Goal: Task Accomplishment & Management: Manage account settings

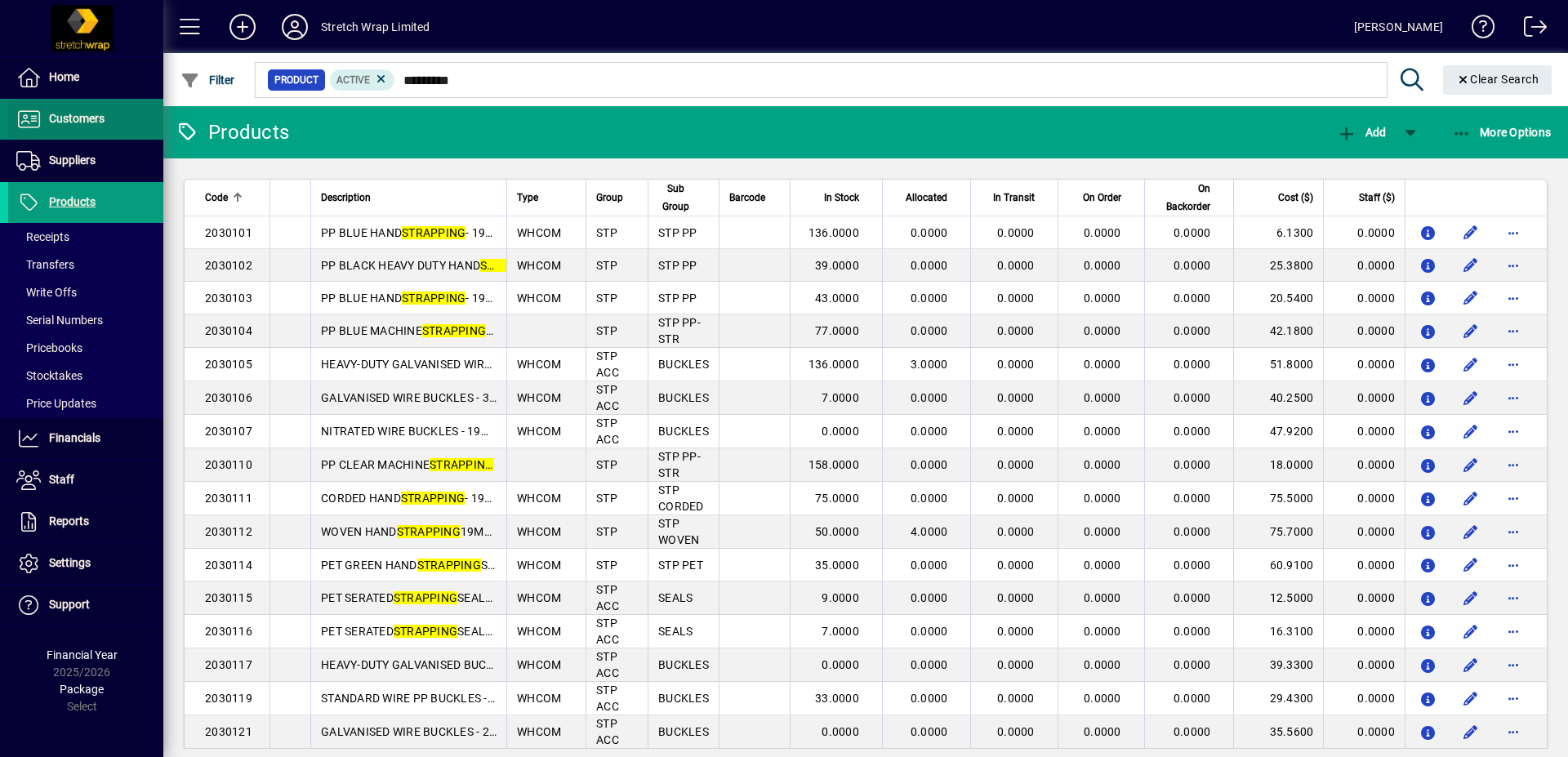
scroll to position [618, 0]
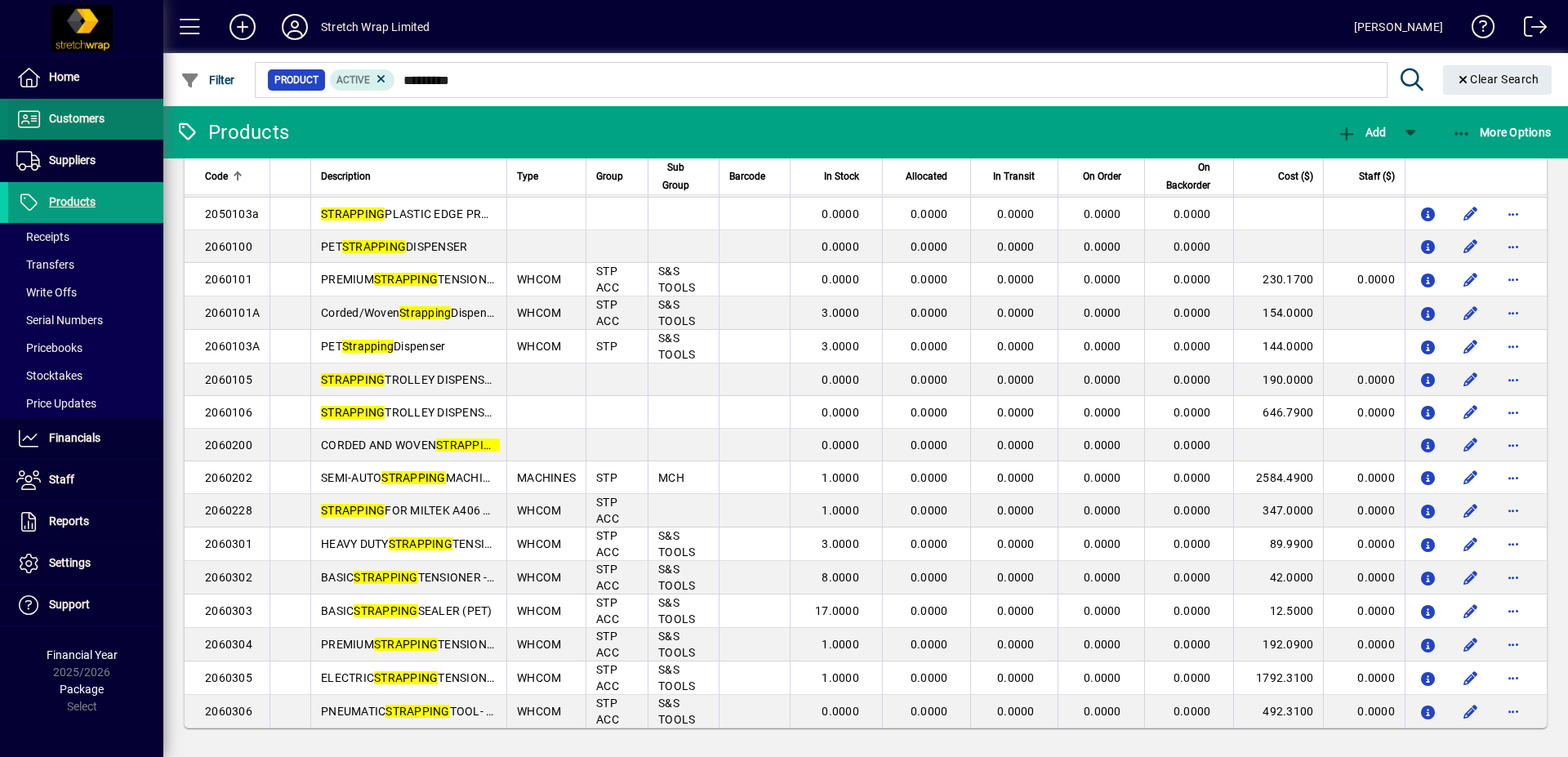
click at [70, 114] on span "Customers" at bounding box center [76, 118] width 55 height 13
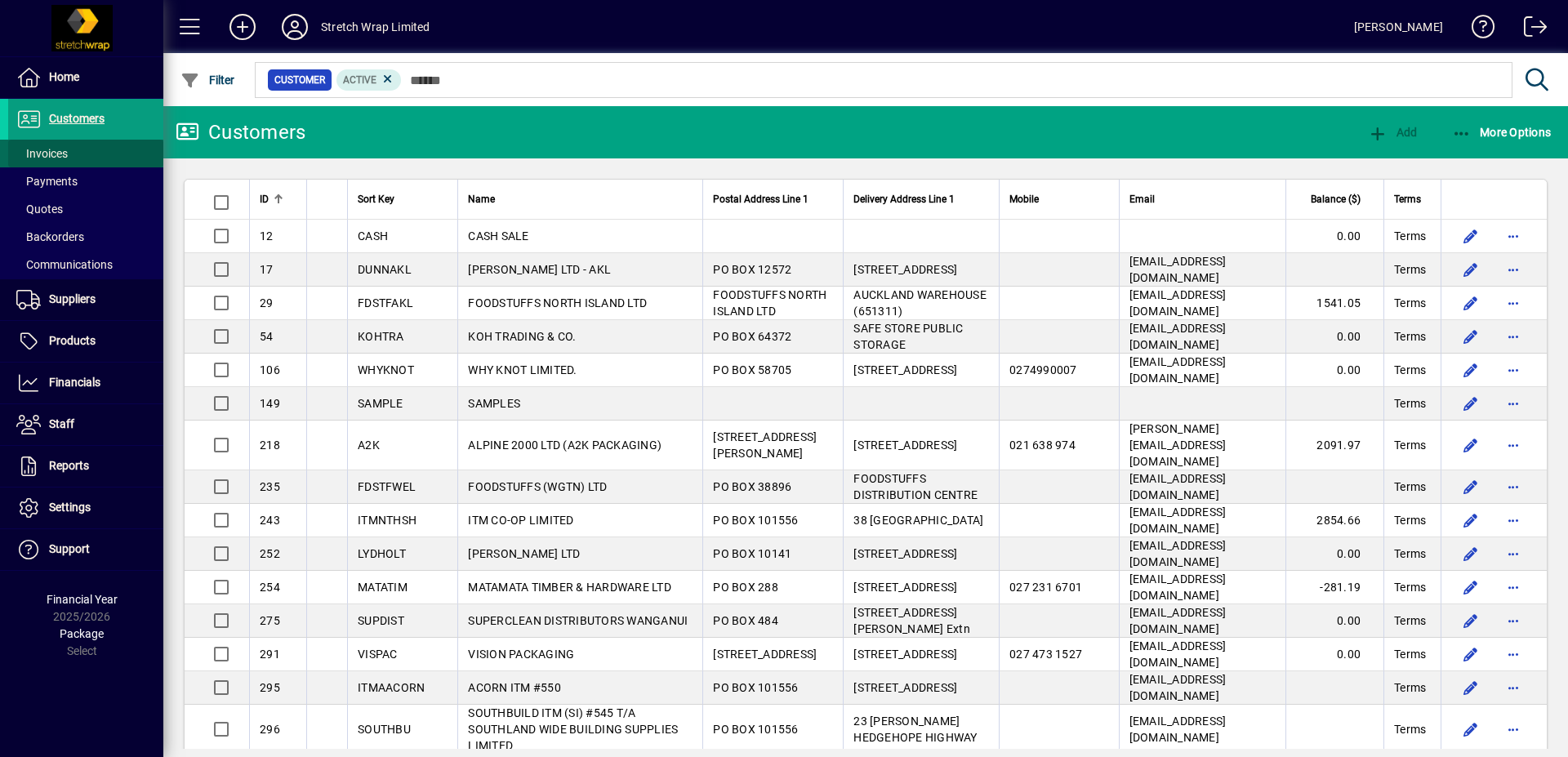
click at [65, 156] on span "Invoices" at bounding box center [42, 153] width 52 height 13
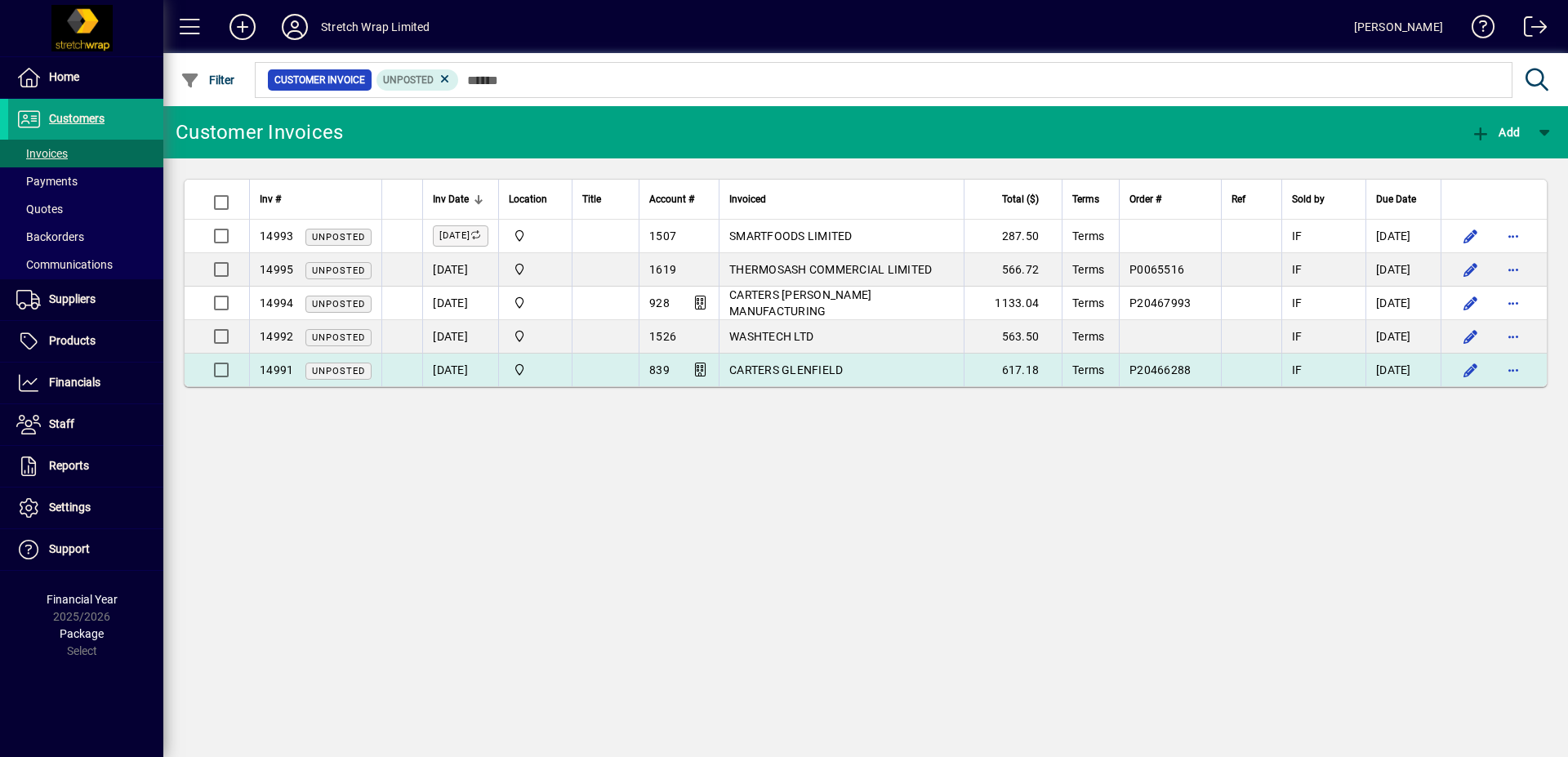
click at [821, 367] on span "CARTERS GLENFIELD" at bounding box center [786, 369] width 114 height 13
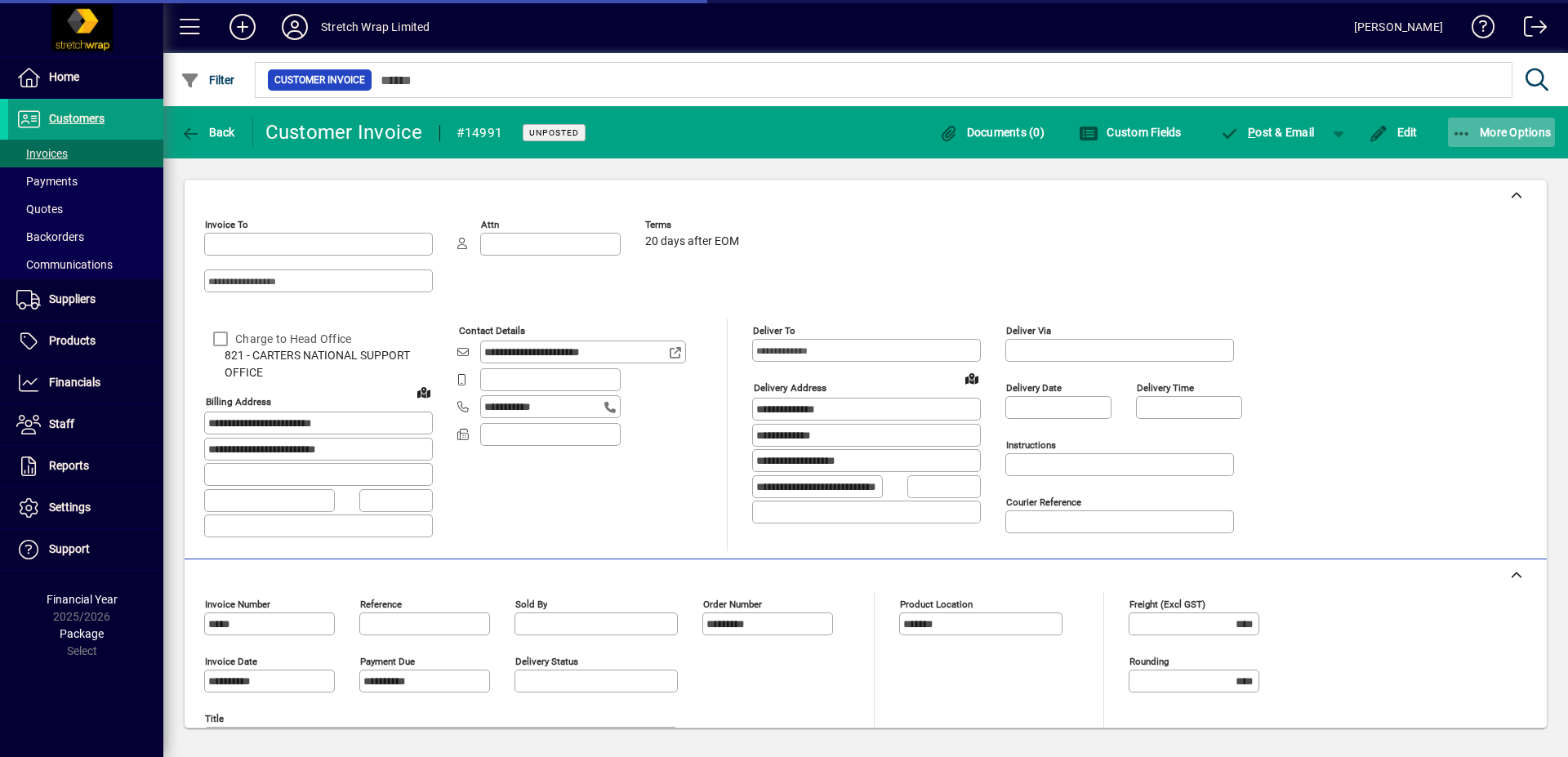
type input "**********"
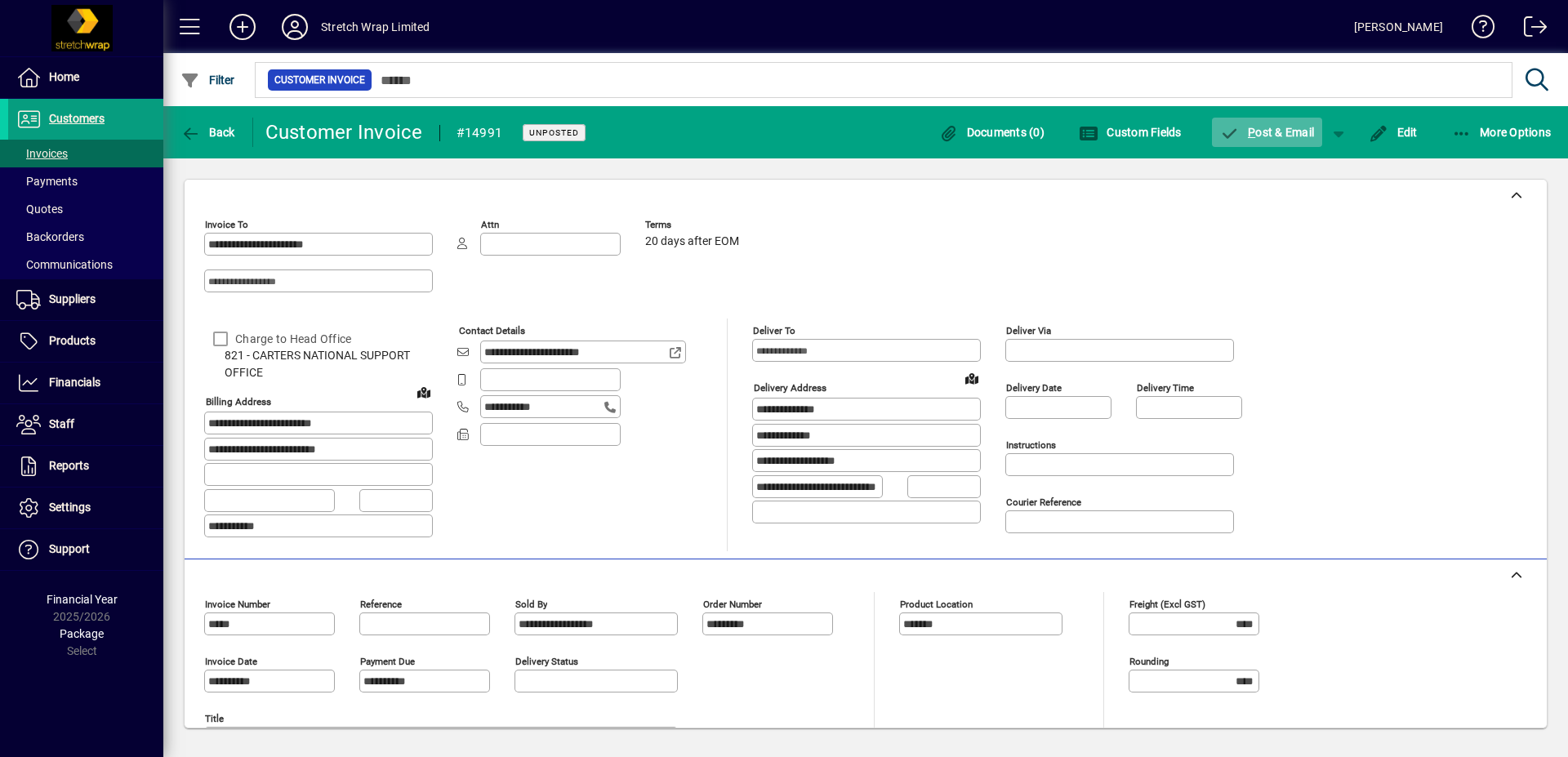
click at [1255, 127] on span "P ost & Email" at bounding box center [1268, 132] width 95 height 13
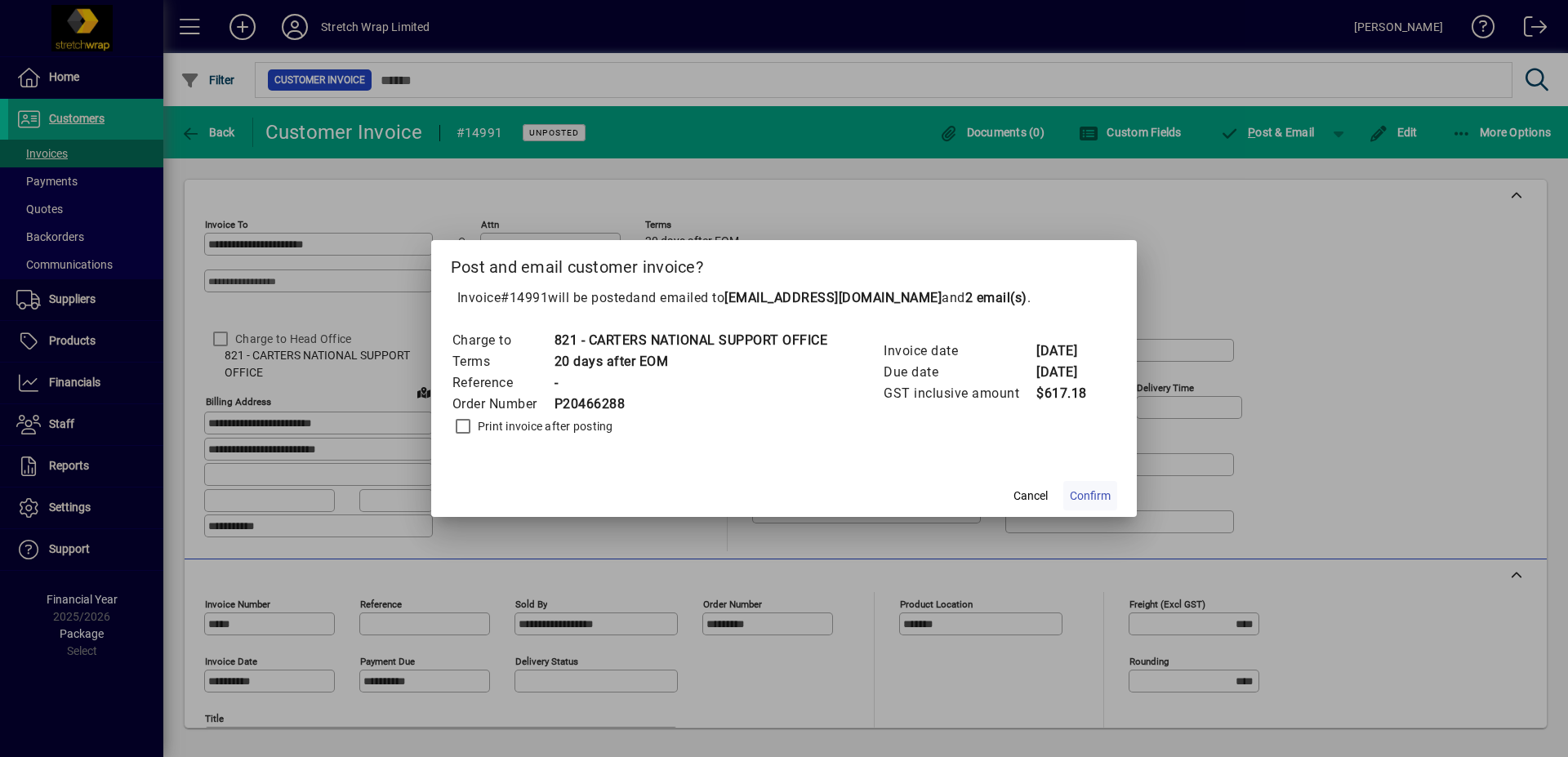
click at [1111, 491] on span "Confirm" at bounding box center [1090, 496] width 41 height 17
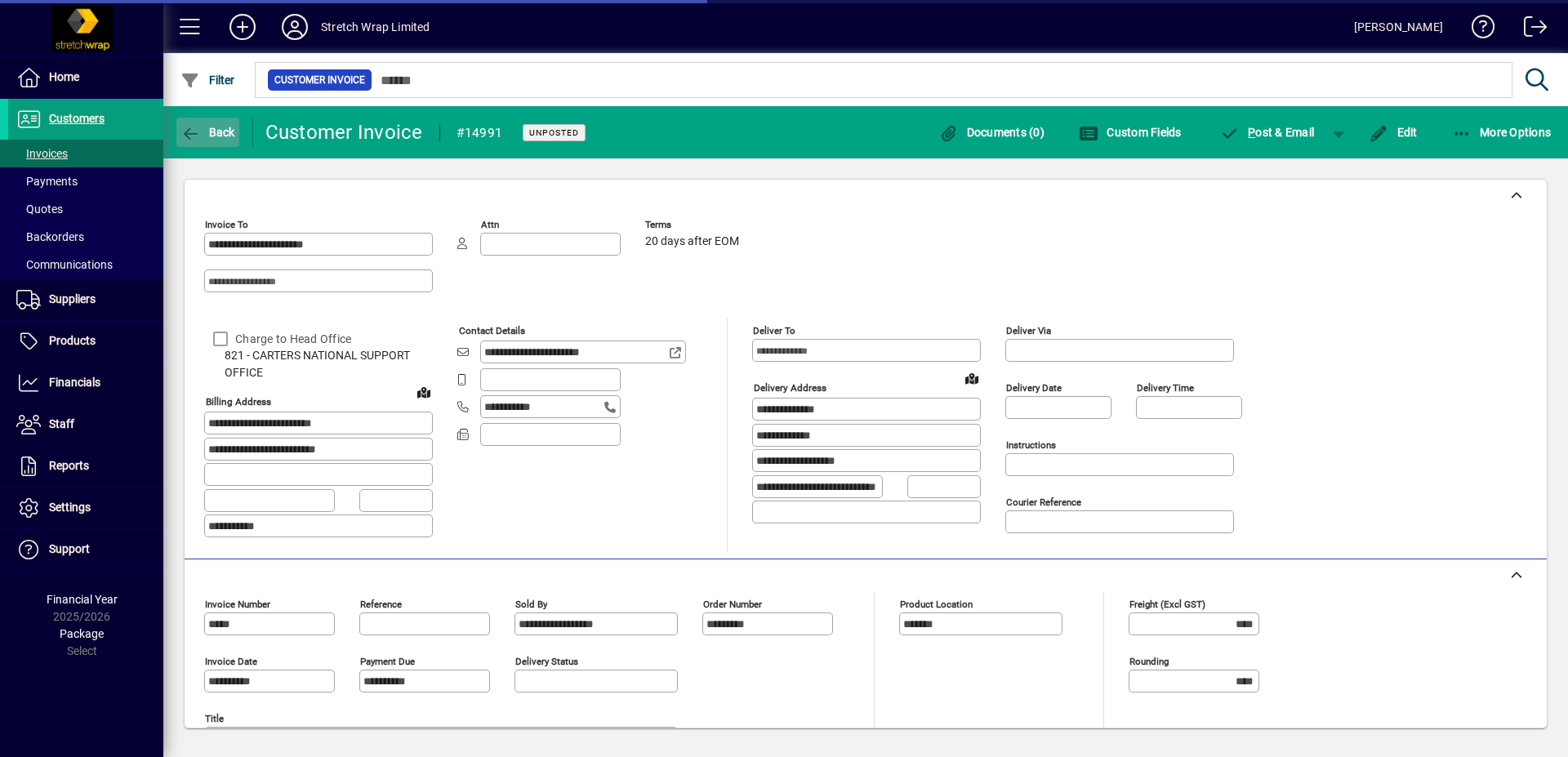
click at [226, 126] on span "Back" at bounding box center [208, 132] width 54 height 13
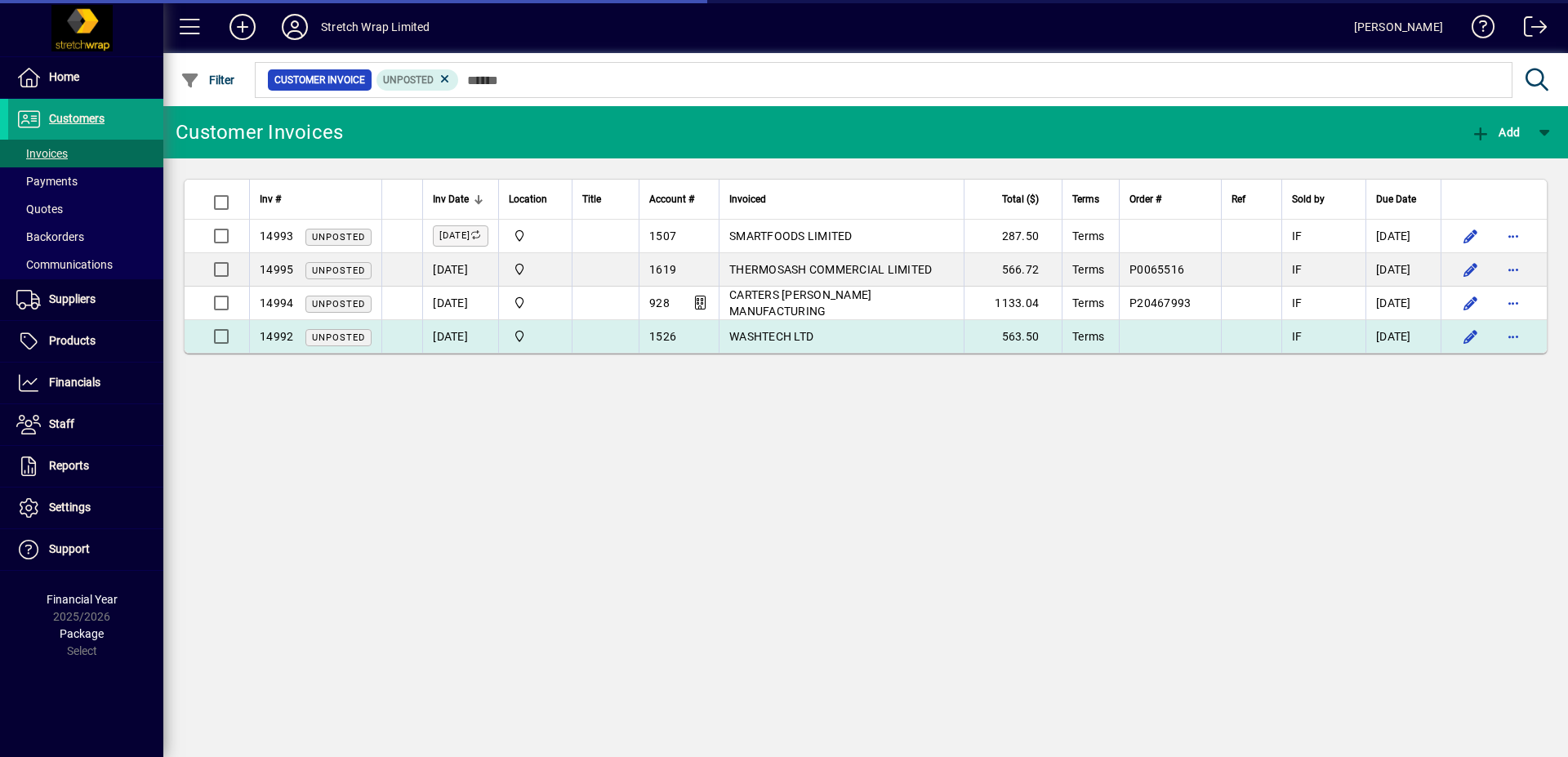
click at [789, 334] on span "WASHTECH LTD" at bounding box center [770, 336] width 84 height 13
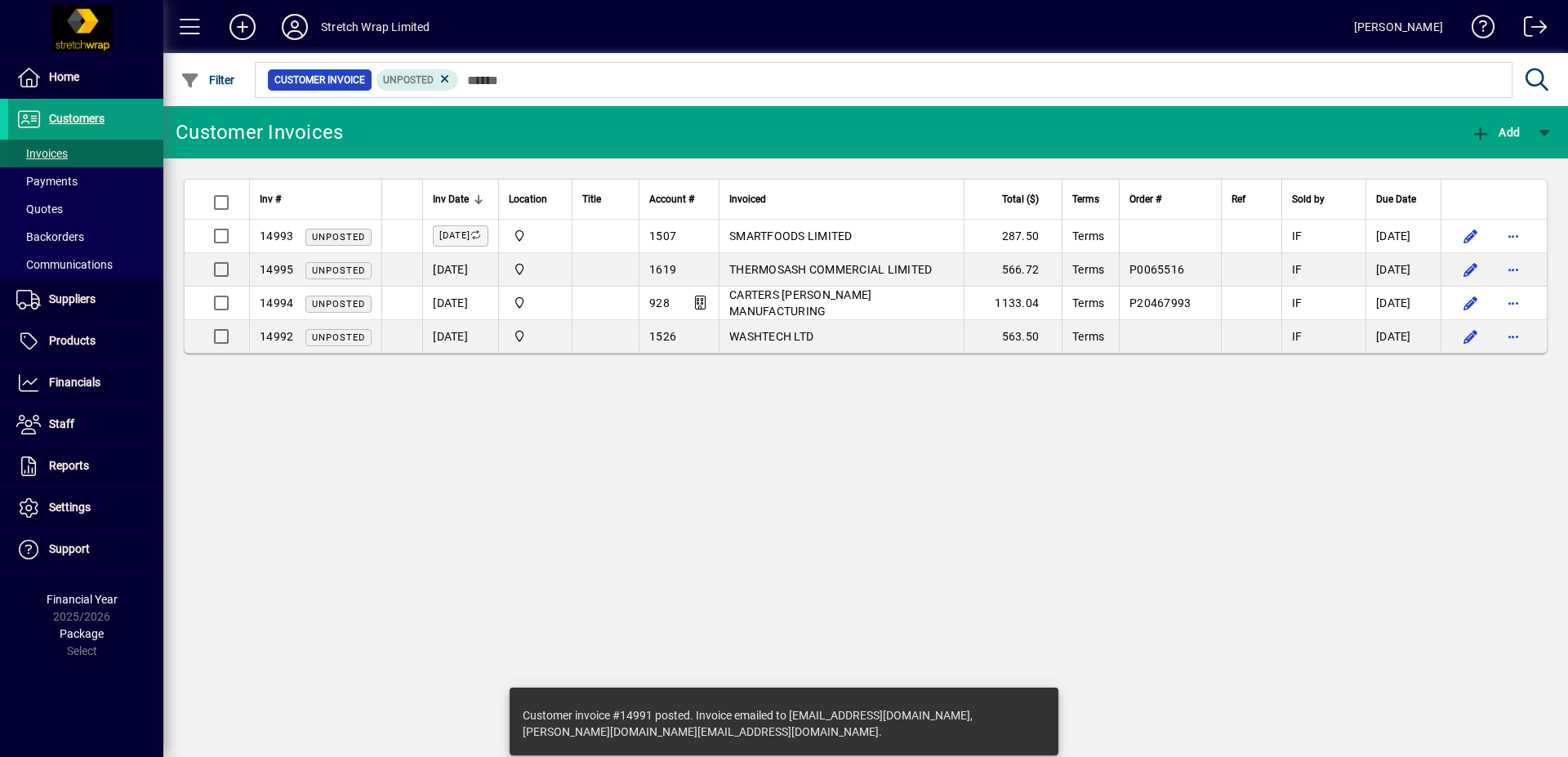
click at [29, 151] on span "Invoices" at bounding box center [42, 153] width 52 height 13
click at [37, 151] on span "Invoices" at bounding box center [42, 153] width 52 height 13
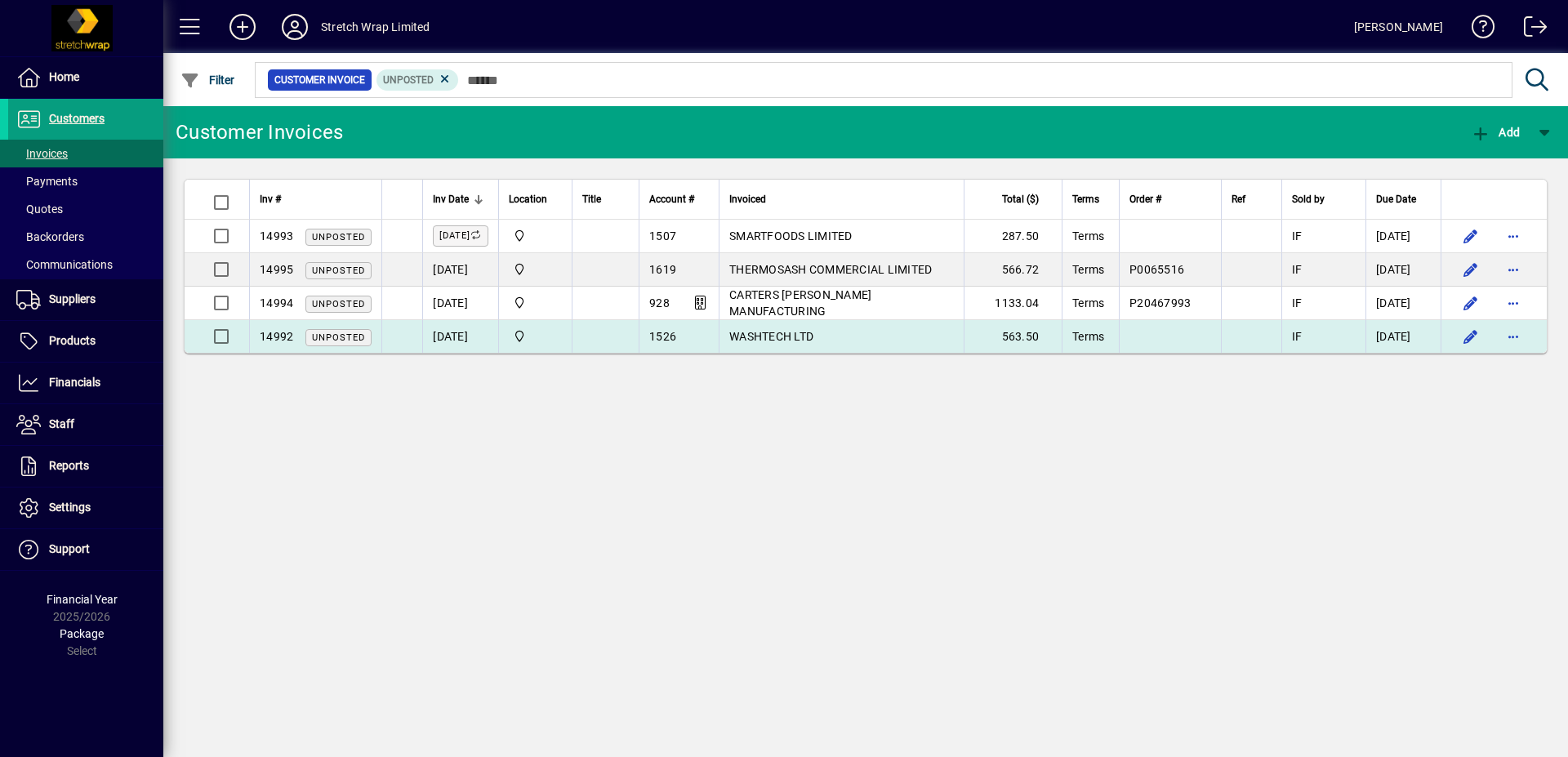
click at [809, 341] on span "WASHTECH LTD" at bounding box center [770, 336] width 84 height 13
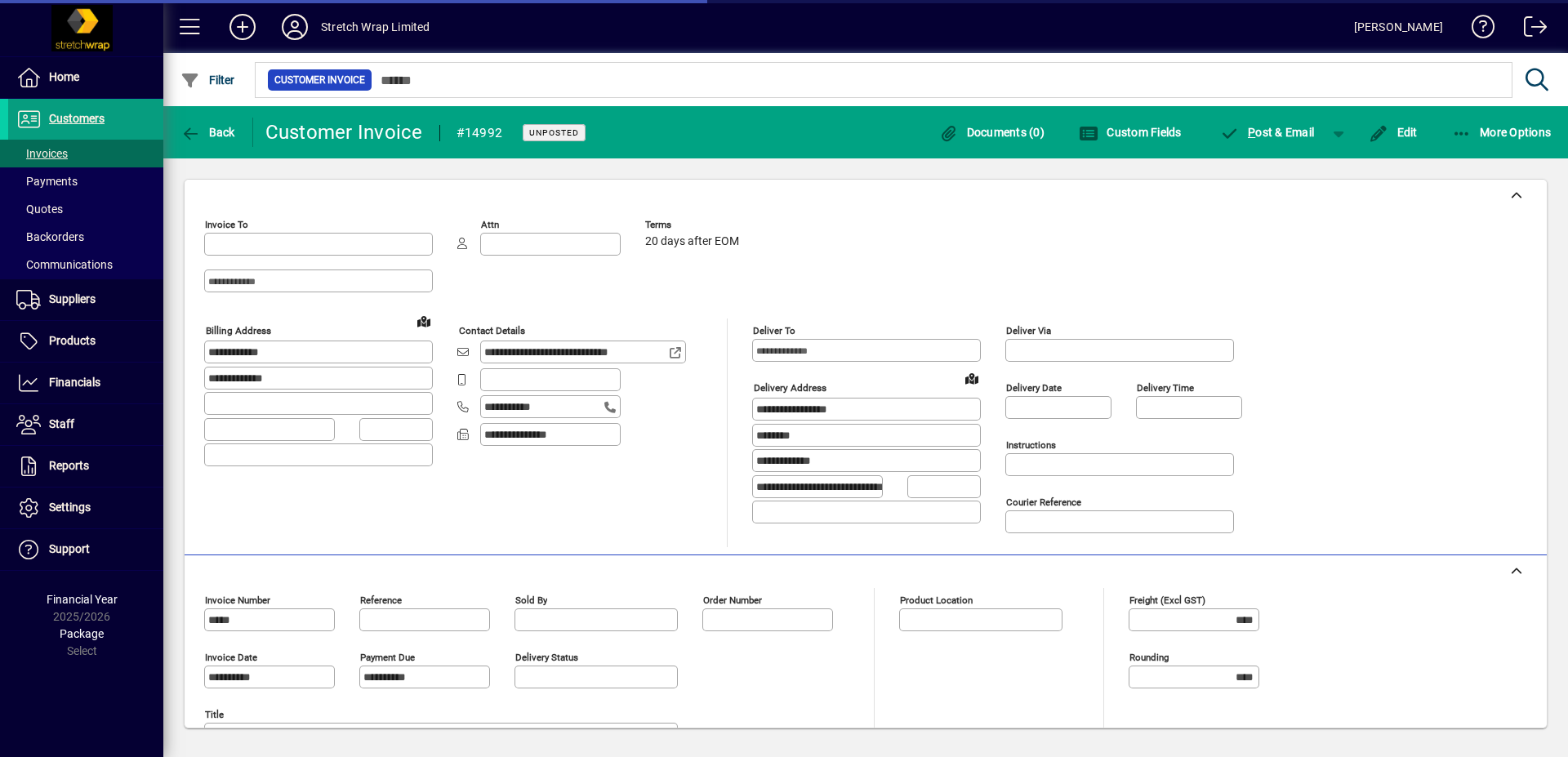
type input "**********"
type input "*******"
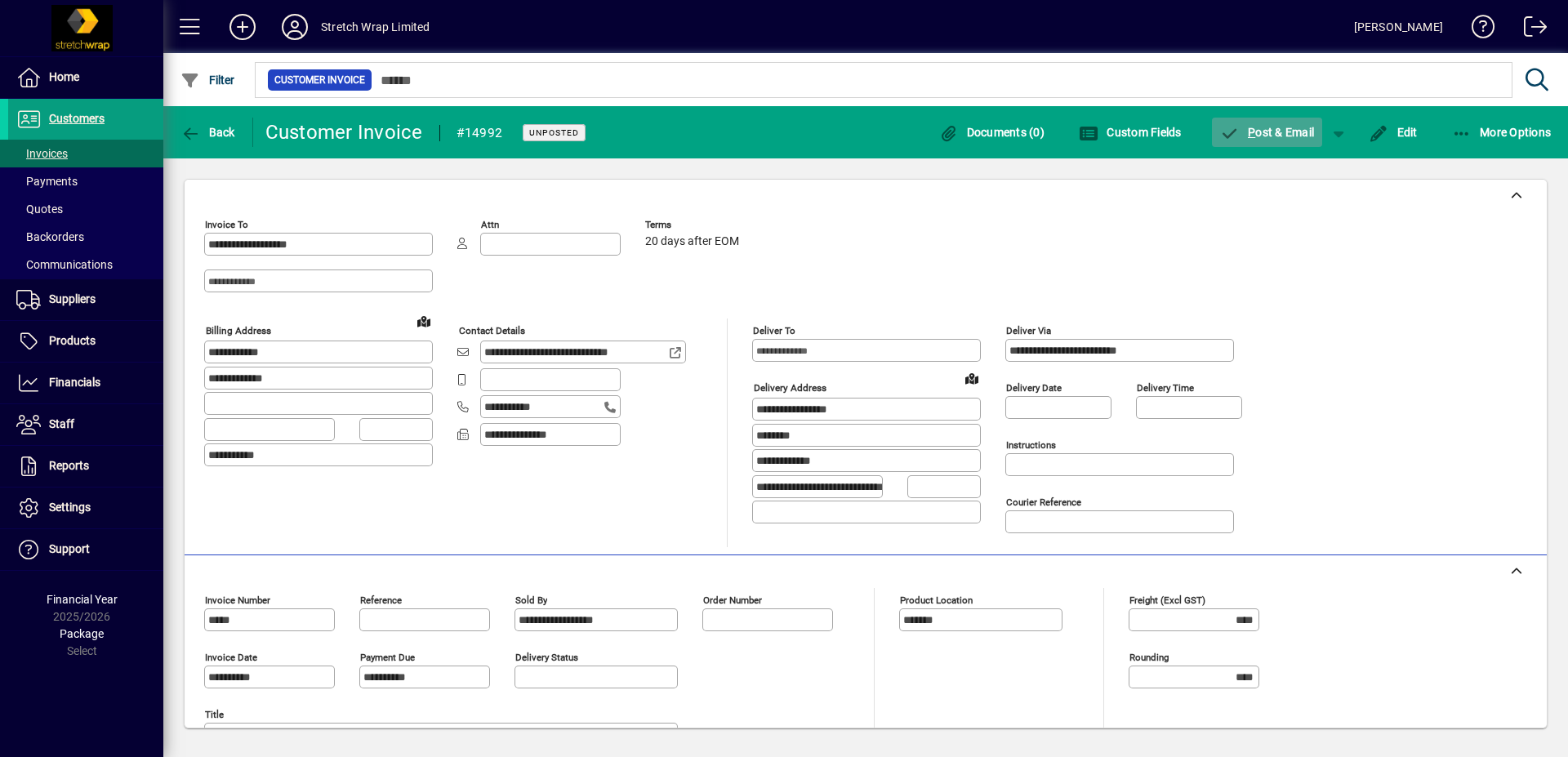
click at [1237, 139] on icon "button" at bounding box center [1230, 133] width 20 height 16
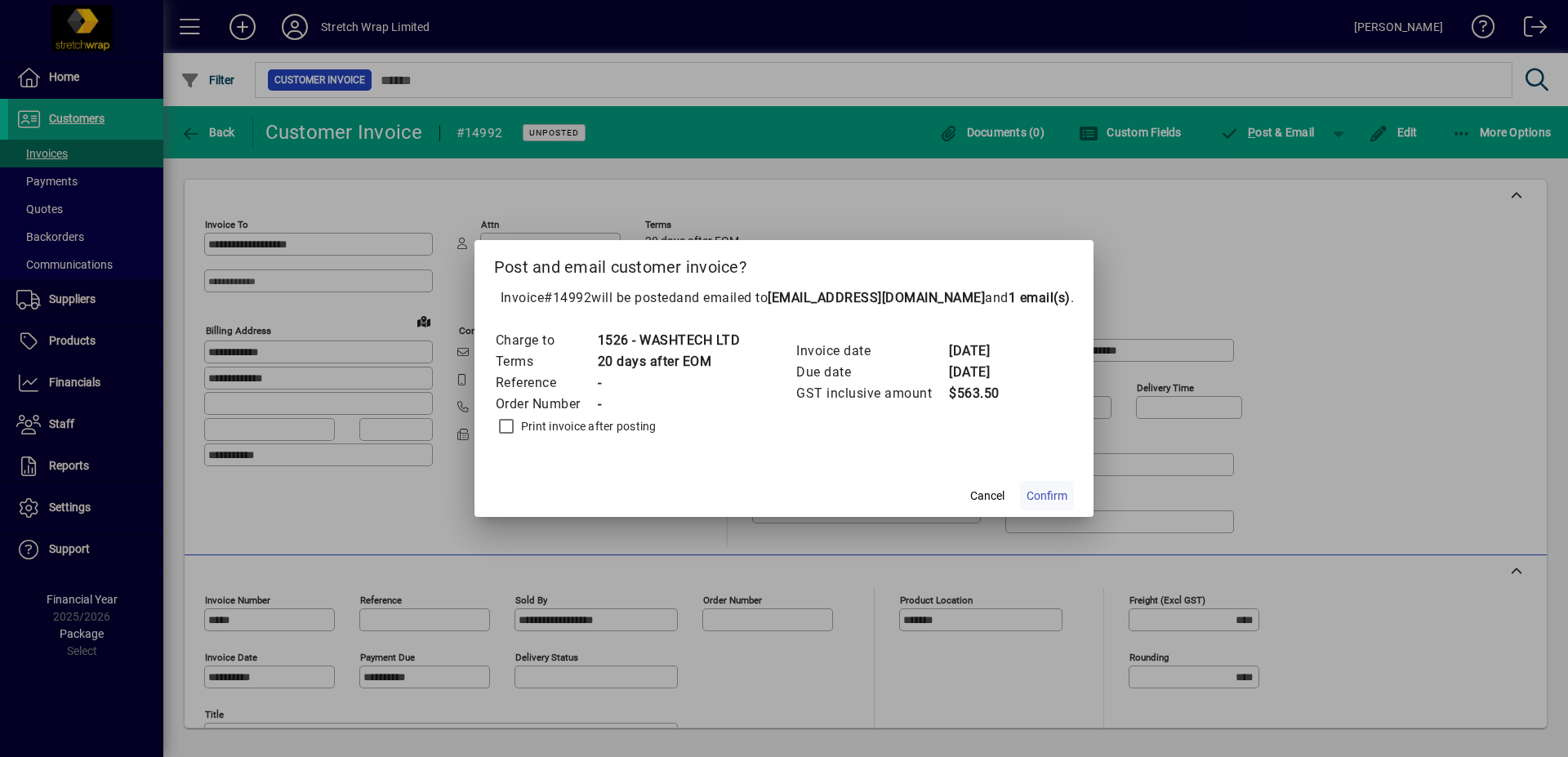
click at [1062, 484] on span at bounding box center [1047, 496] width 54 height 39
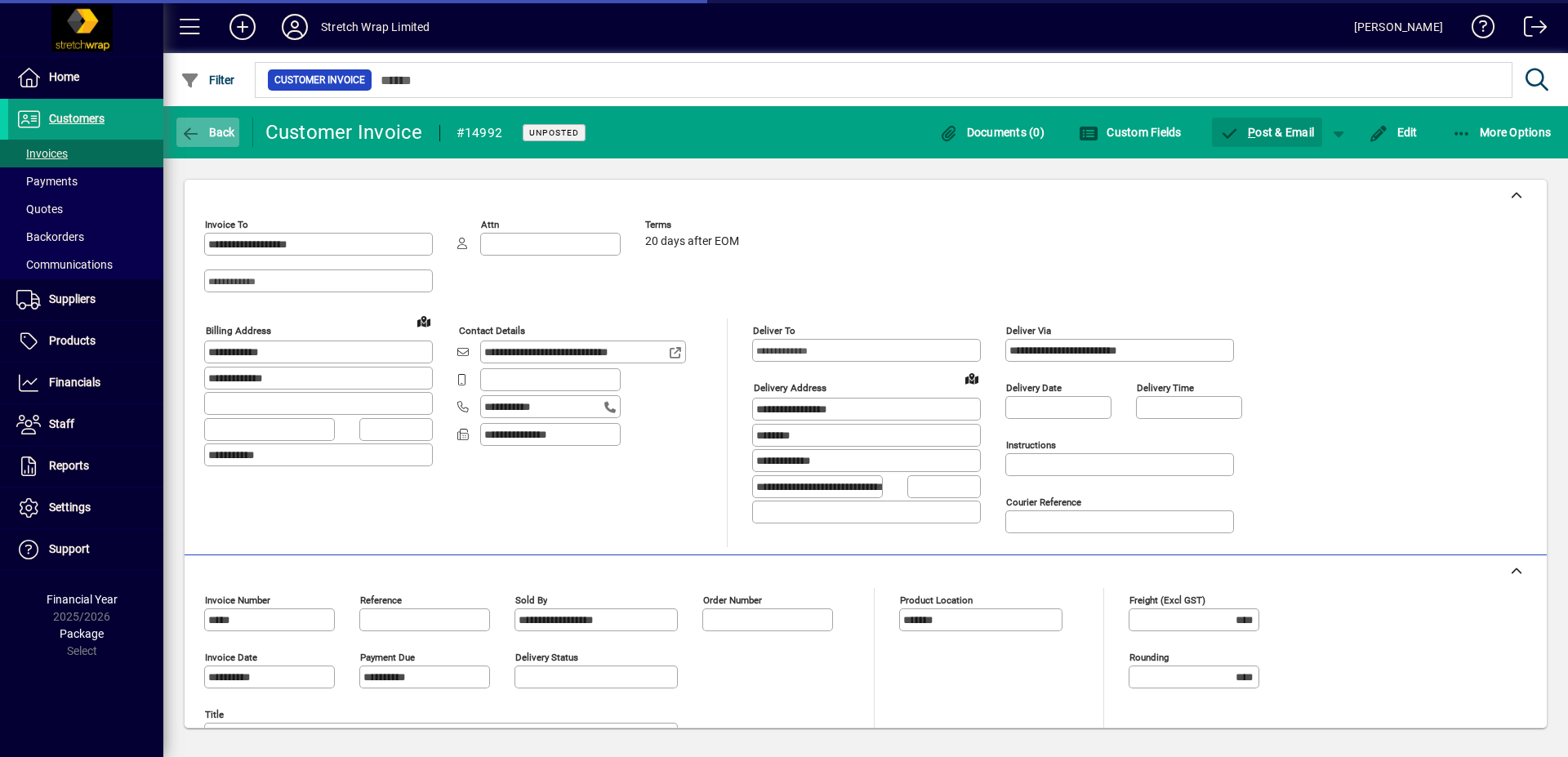
click at [194, 127] on icon "button" at bounding box center [191, 133] width 20 height 16
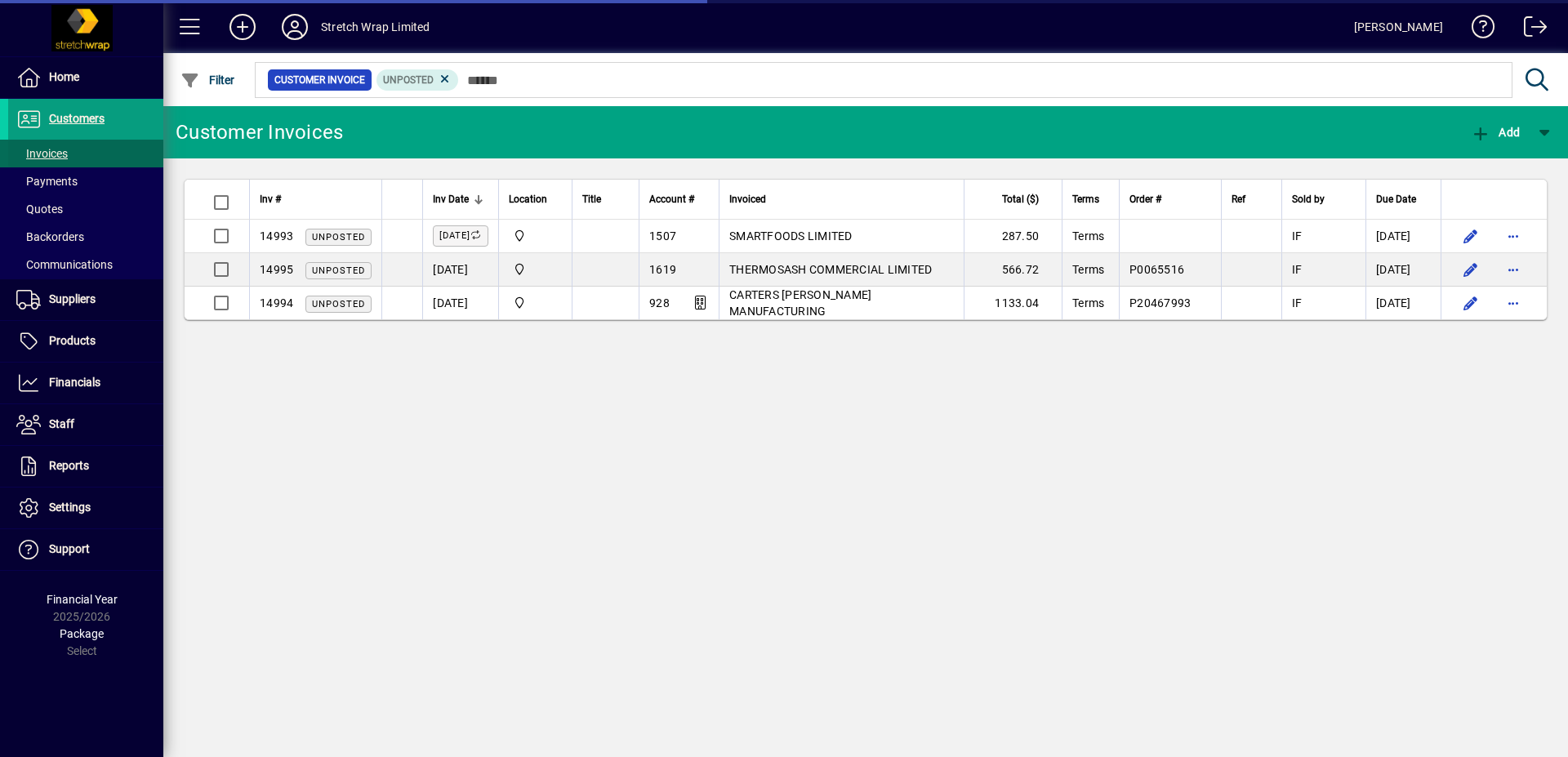
click at [44, 147] on span "Invoices" at bounding box center [42, 153] width 52 height 13
